Goal: Navigation & Orientation: Go to known website

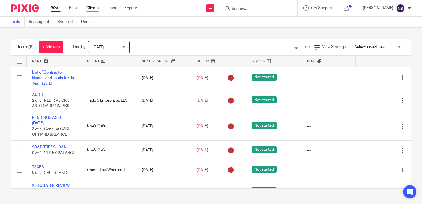
click at [91, 8] on link "Clients" at bounding box center [92, 8] width 12 height 6
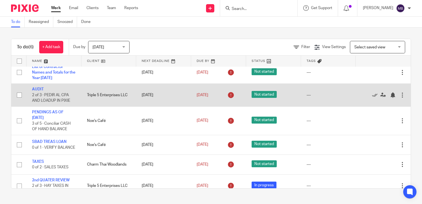
scroll to position [23, 0]
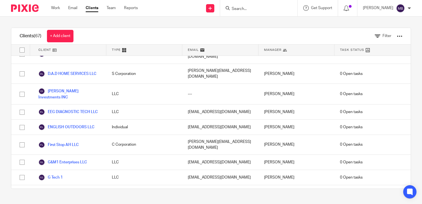
scroll to position [414, 0]
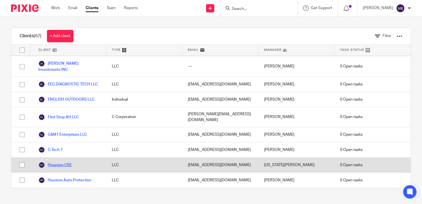
click at [59, 162] on link "Hexagon CRE" at bounding box center [54, 165] width 33 height 7
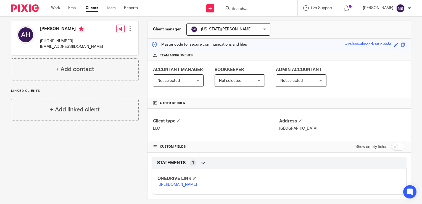
scroll to position [72, 0]
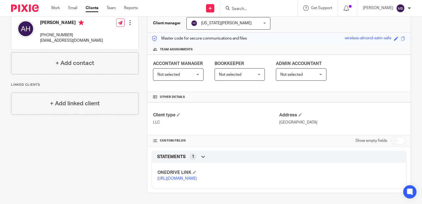
click at [185, 177] on link "[URL][DOMAIN_NAME]" at bounding box center [177, 179] width 40 height 4
